Goal: Task Accomplishment & Management: Complete application form

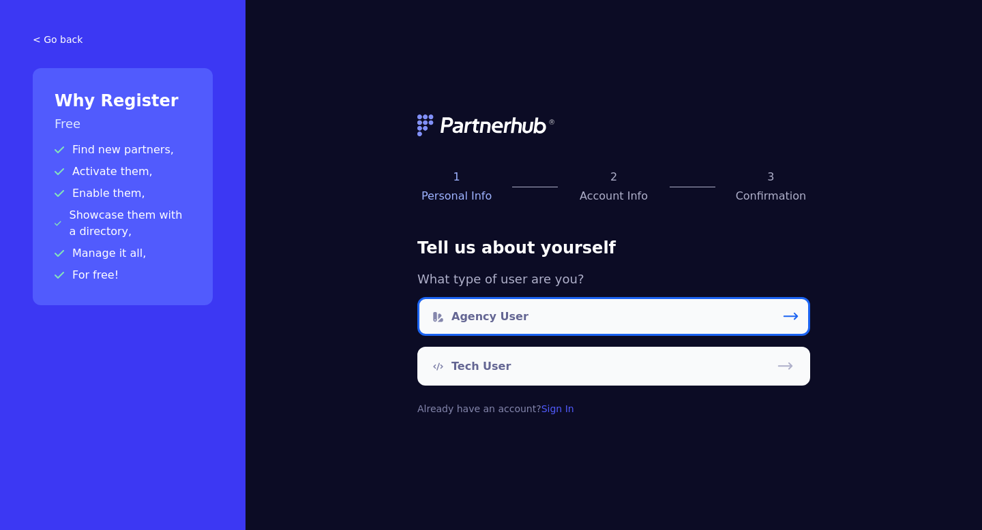
click at [616, 318] on link "Agency User" at bounding box center [613, 316] width 393 height 39
click at [636, 321] on link "Agency User" at bounding box center [613, 316] width 393 height 39
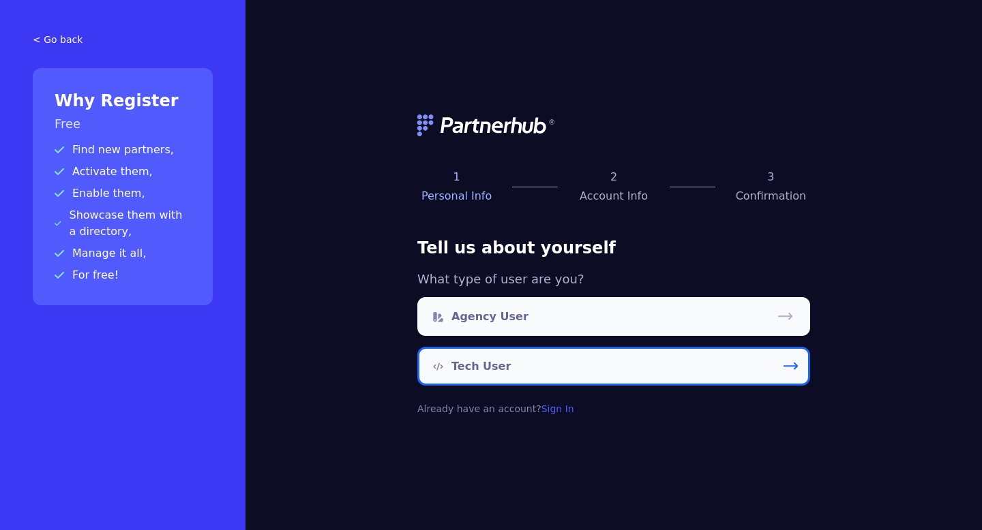
click at [460, 371] on p "Tech User" at bounding box center [480, 367] width 59 height 16
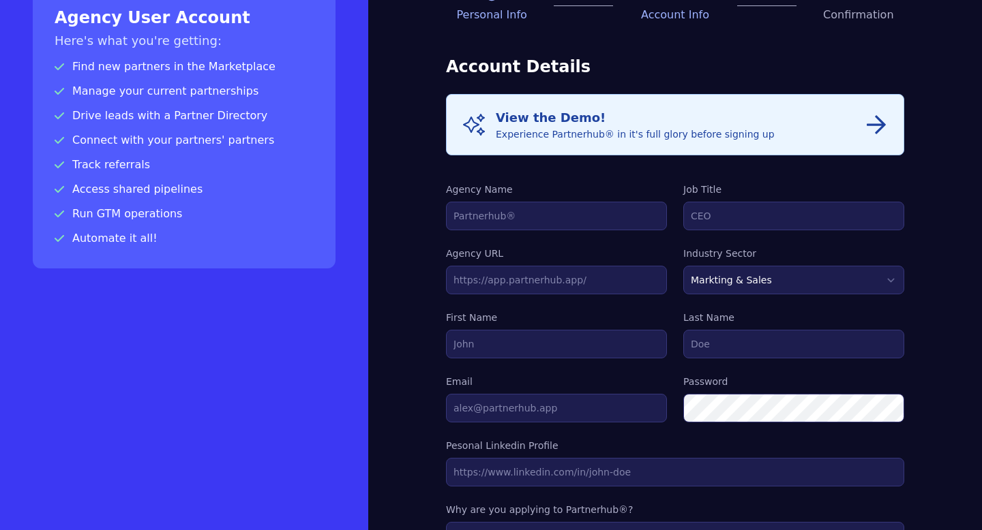
scroll to position [90, 0]
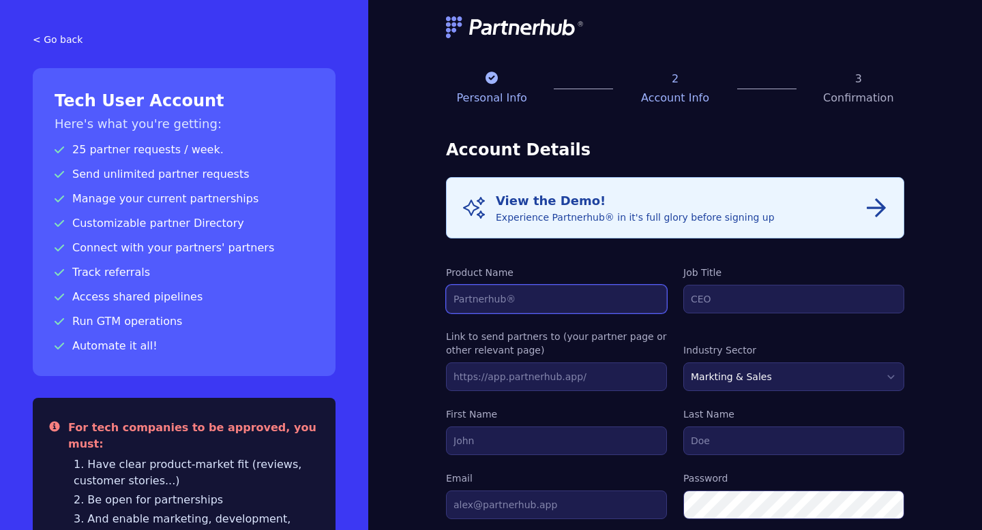
click at [490, 297] on input "Product Name" at bounding box center [556, 299] width 221 height 29
type input "Indus Travels"
click at [744, 315] on div "Info View the Demo! Experience Partnerhub® in it's full glory before signing up…" at bounding box center [675, 539] width 458 height 725
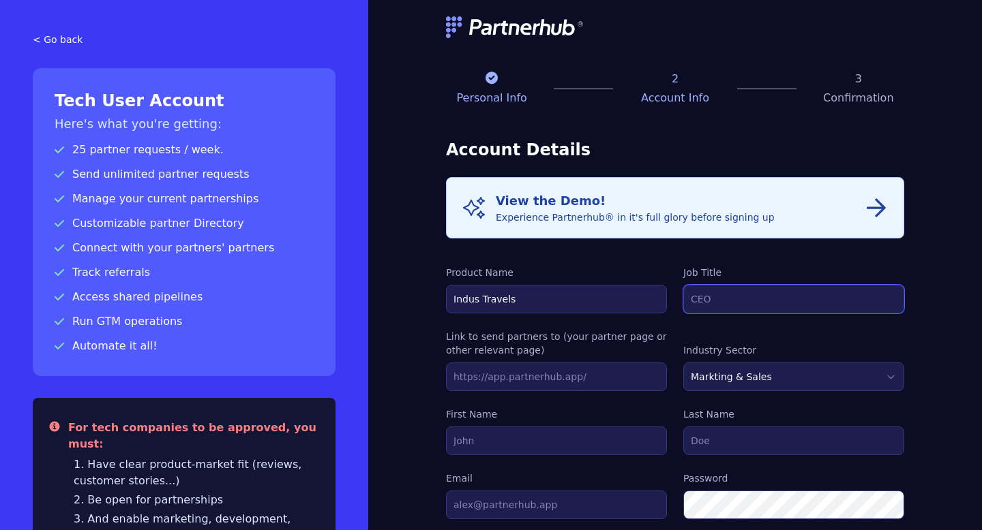
click at [712, 295] on input "Job Title" at bounding box center [793, 299] width 221 height 29
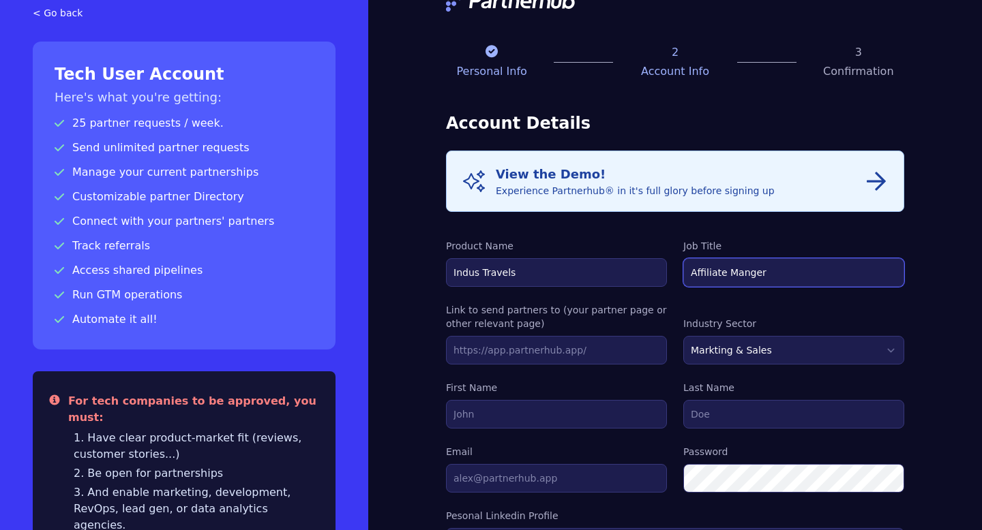
scroll to position [35, 0]
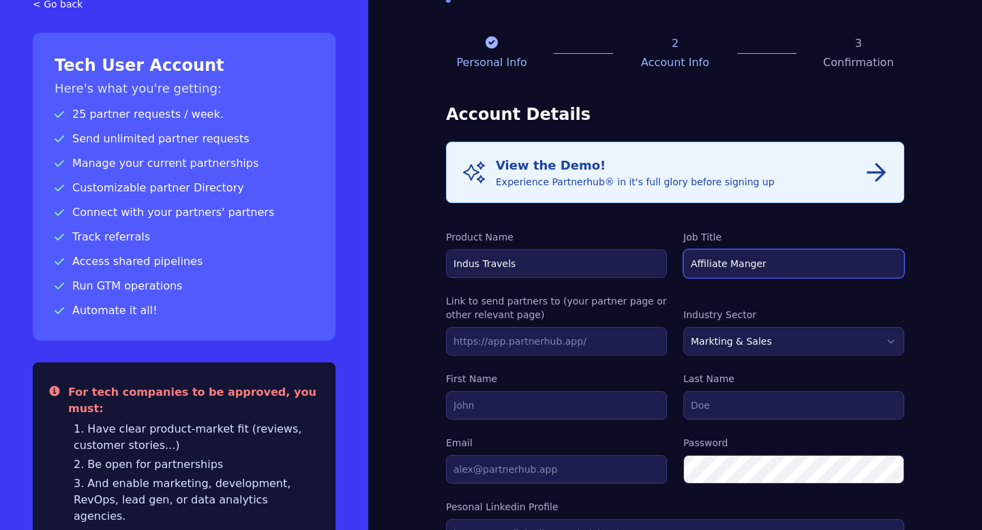
click at [748, 270] on input "Affiliate Manger" at bounding box center [793, 264] width 221 height 29
type input "Affiliate Manager"
click at [571, 349] on input "text" at bounding box center [556, 341] width 221 height 29
type input "https://www.raileurope.com/en"
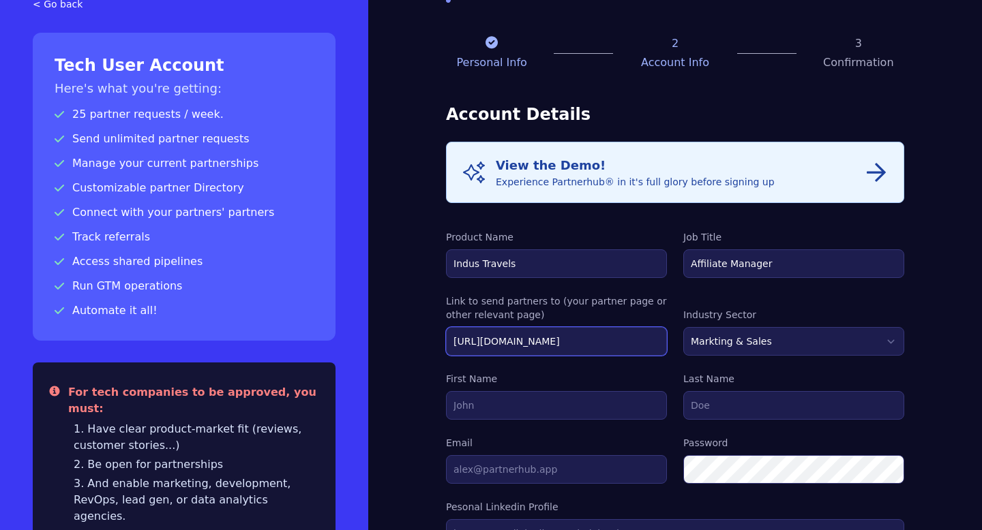
click at [575, 340] on input "https://www.raileurope.com/en" at bounding box center [556, 341] width 221 height 29
click at [575, 340] on input "text" at bounding box center [556, 341] width 221 height 29
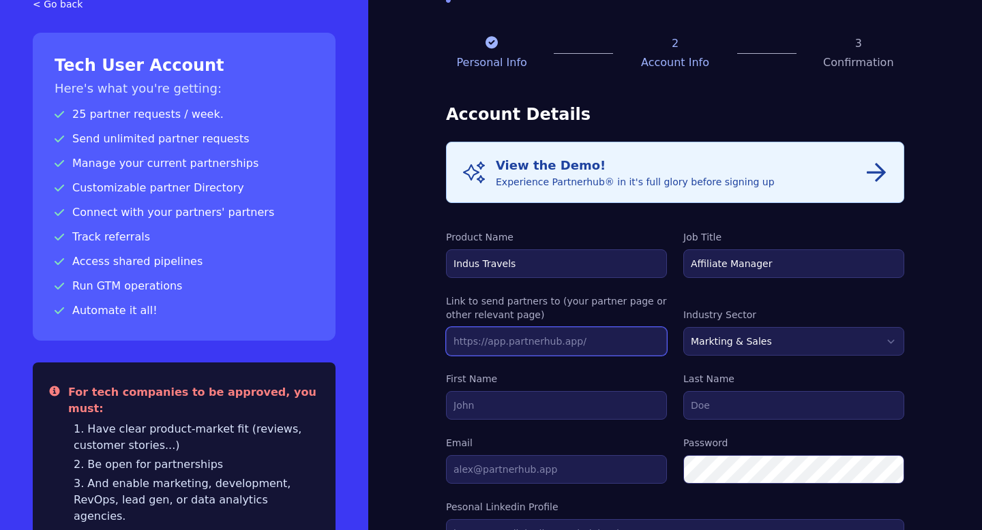
type input "https://www.indus.travel/"
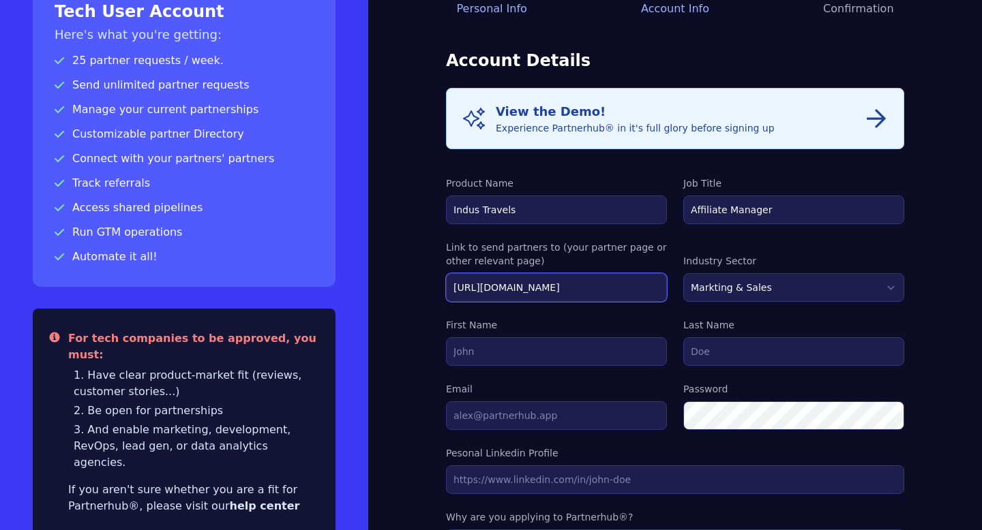
scroll to position [97, 0]
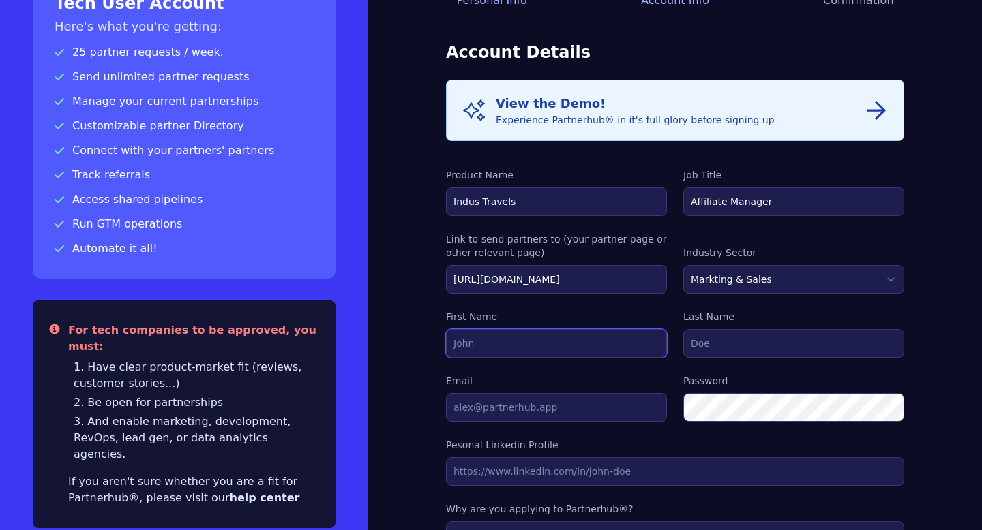
click at [517, 346] on input "First Name" at bounding box center [556, 343] width 221 height 29
type input "Riya"
click at [715, 342] on input "Last Name" at bounding box center [793, 343] width 221 height 29
type input "Tyagi"
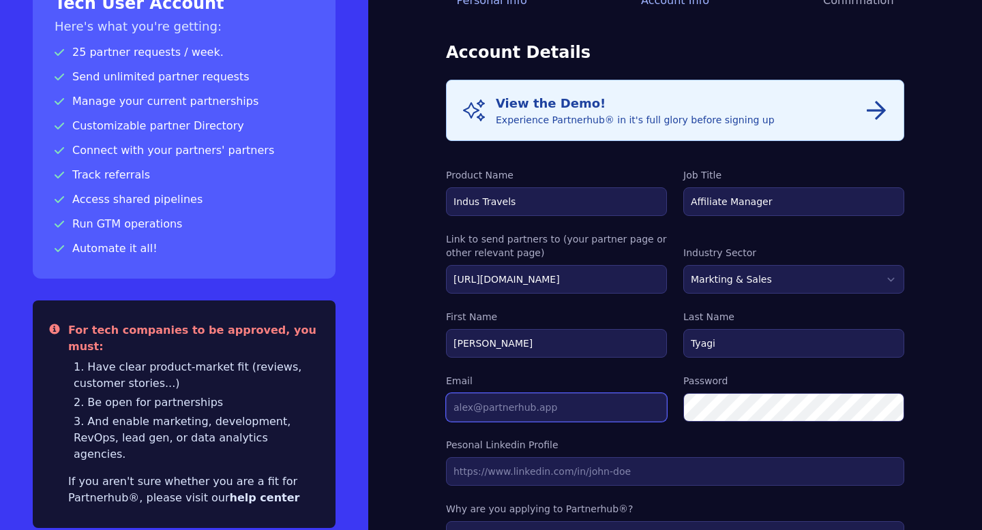
click at [541, 406] on input "Email" at bounding box center [556, 407] width 221 height 29
type input "riya@indus.travel"
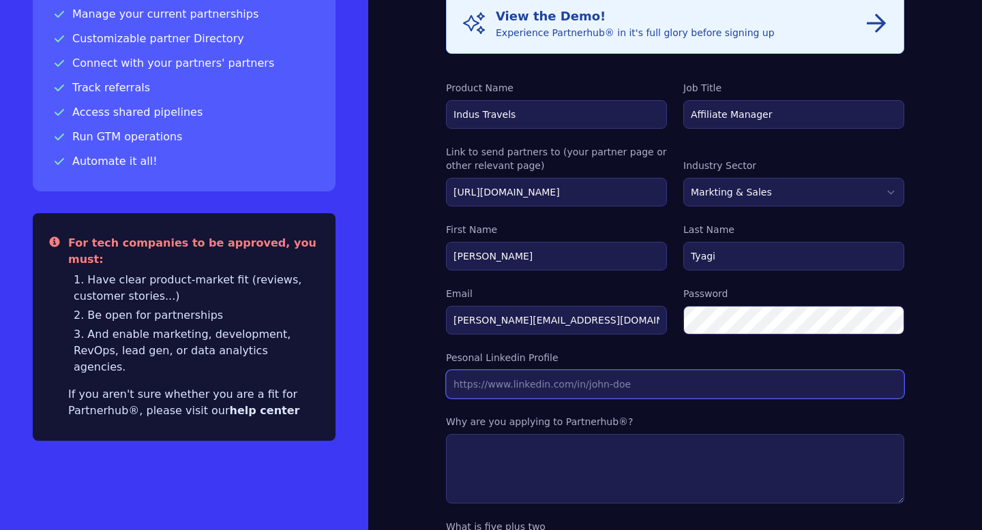
scroll to position [245, 0]
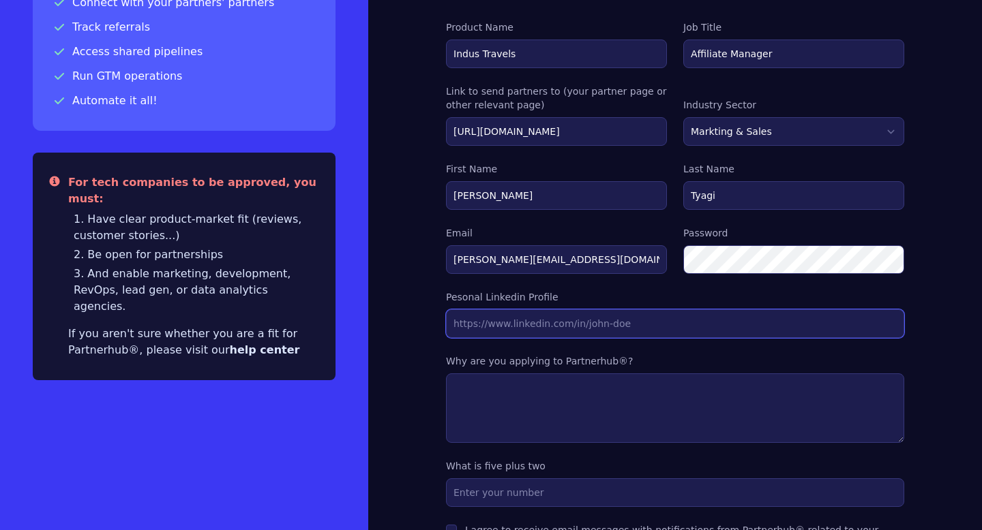
click at [652, 320] on input "Link to send partners to (your partner page or other relevant page)" at bounding box center [675, 324] width 458 height 29
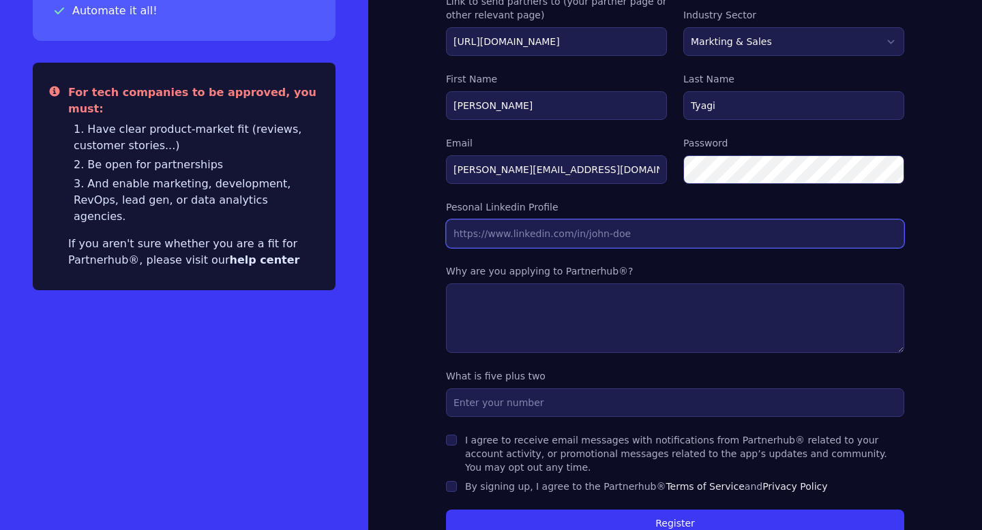
scroll to position [336, 0]
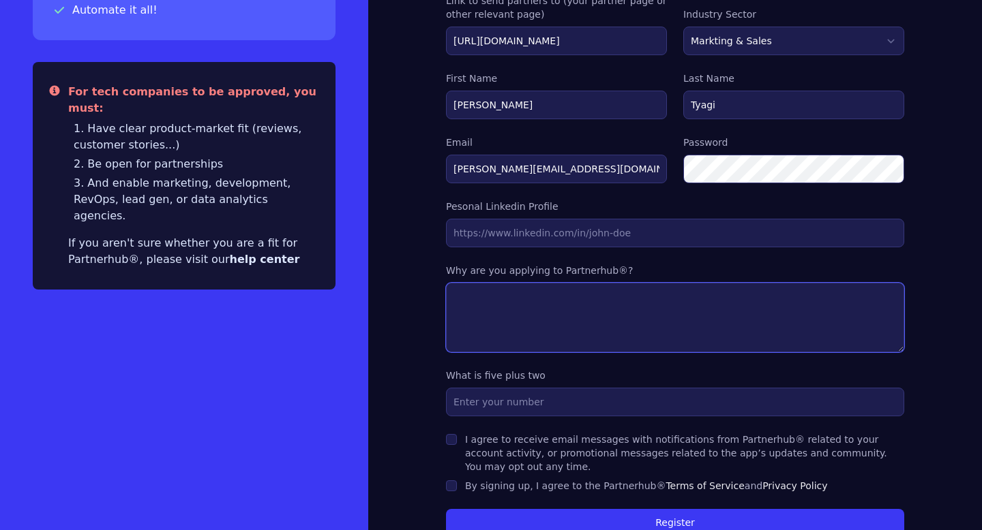
click at [665, 300] on textarea at bounding box center [675, 318] width 458 height 70
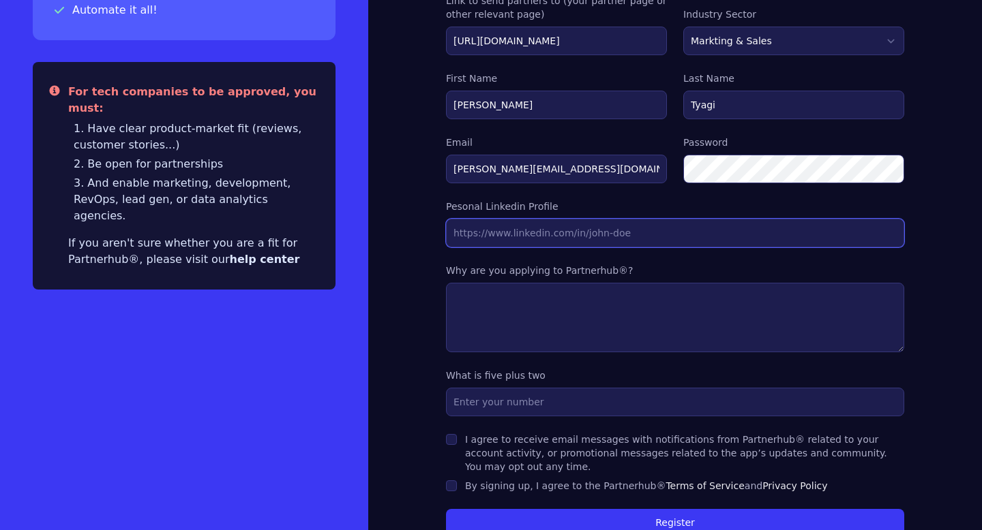
click at [615, 237] on input "Link to send partners to (your partner page or other relevant page)" at bounding box center [675, 233] width 458 height 29
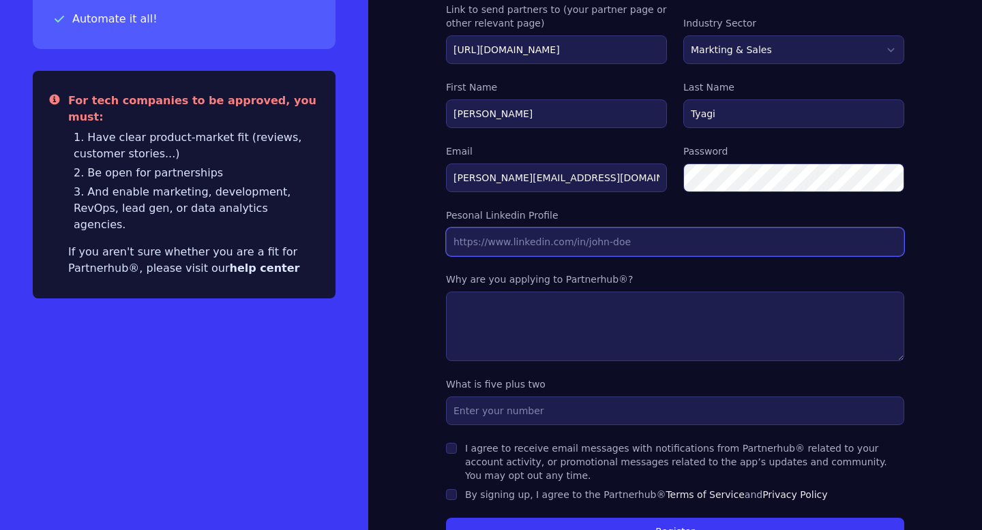
scroll to position [389, 0]
